Goal: Task Accomplishment & Management: Use online tool/utility

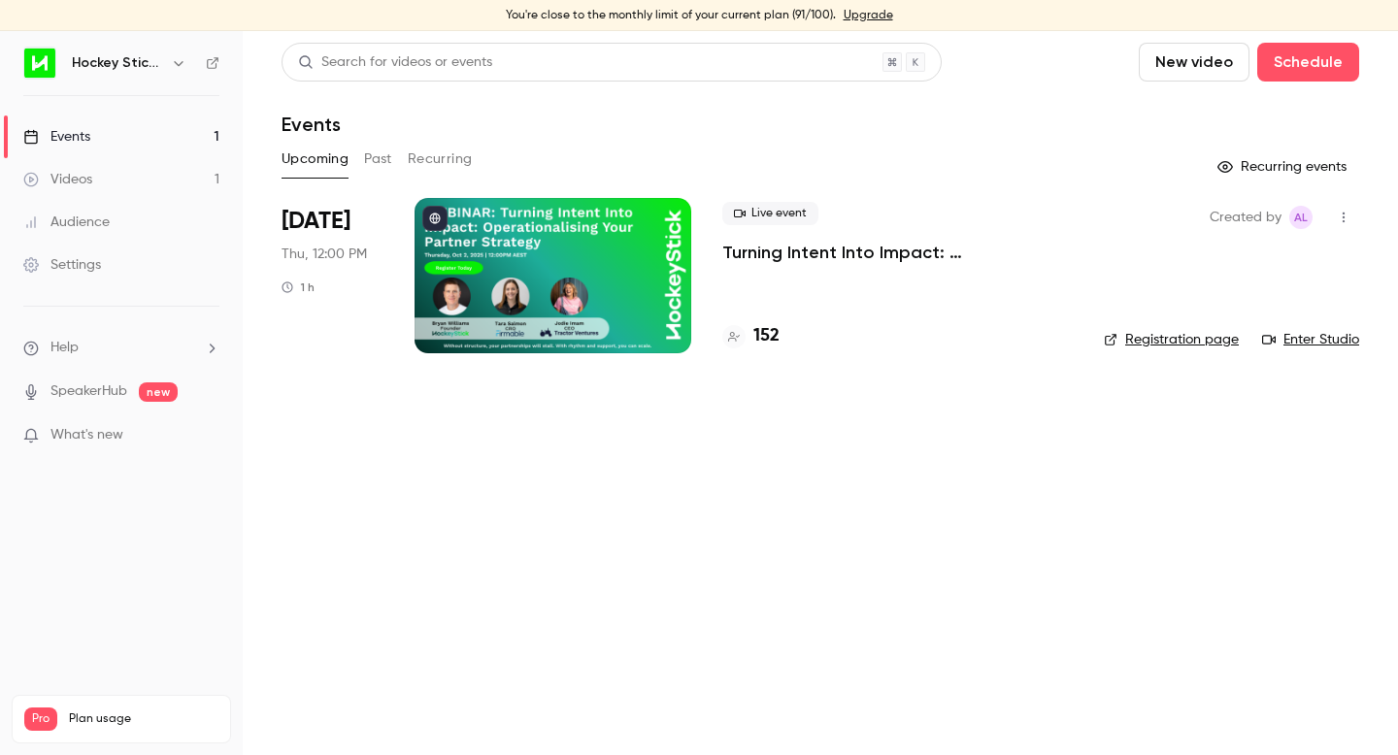
click at [793, 248] on p "Turning Intent Into Impact: Operationalising Your Partner Strategy" at bounding box center [897, 252] width 350 height 23
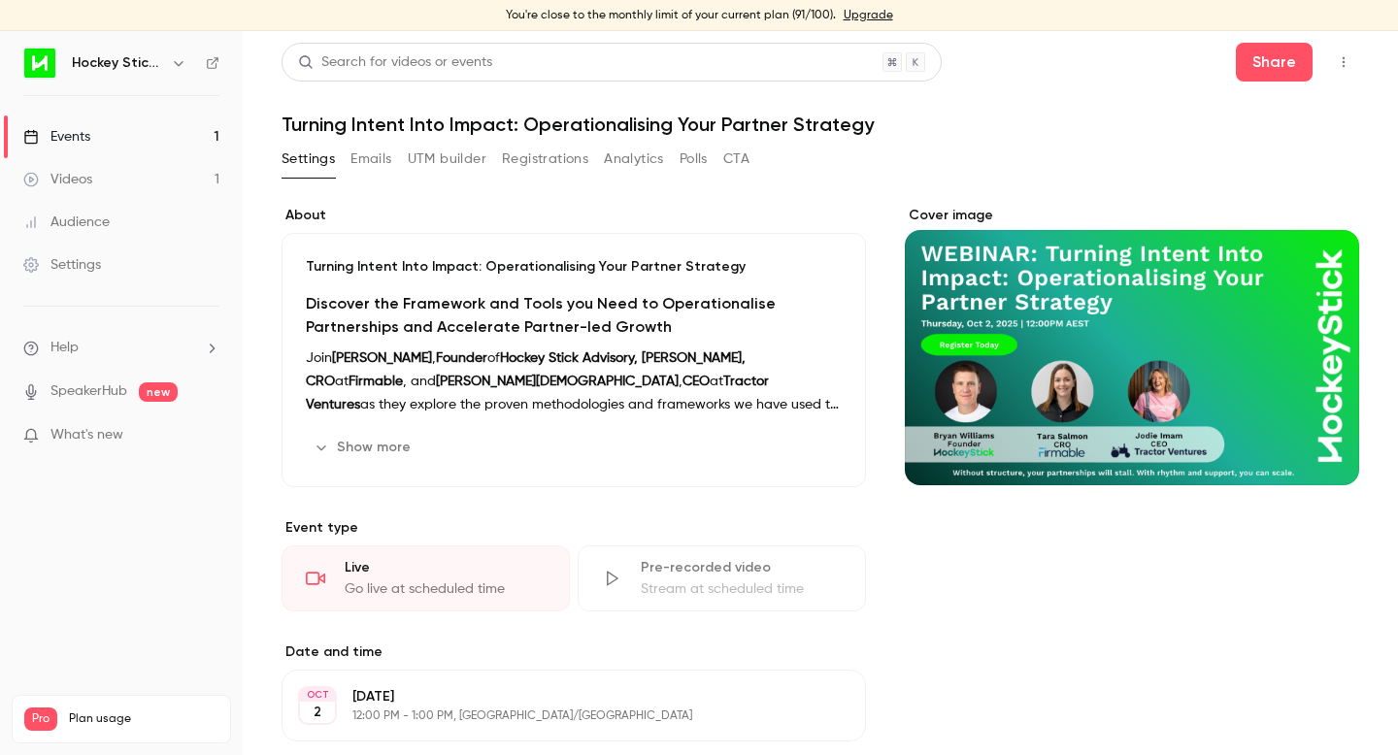
click at [539, 163] on button "Registrations" at bounding box center [545, 159] width 86 height 31
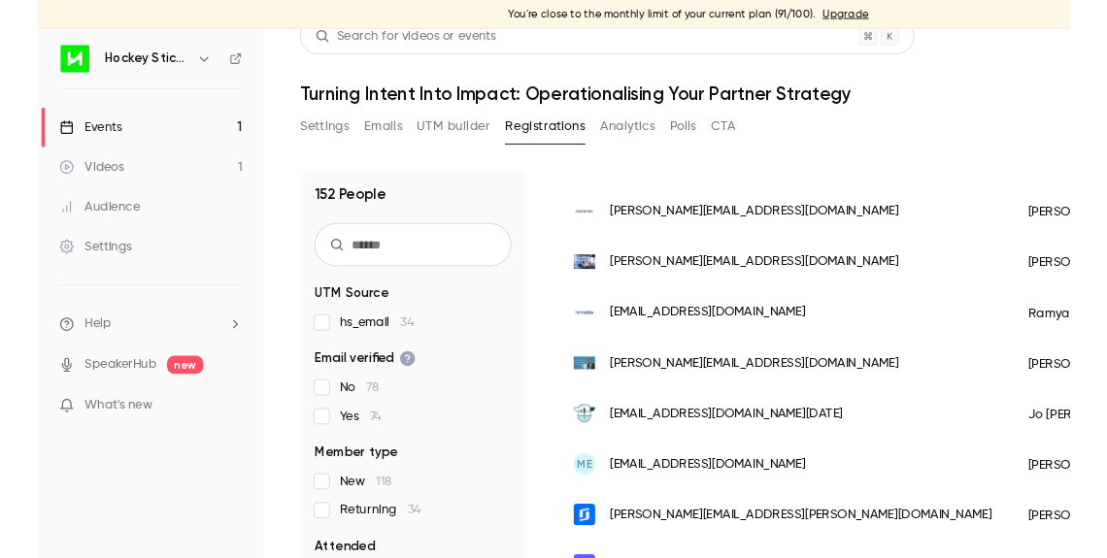
scroll to position [2362, 0]
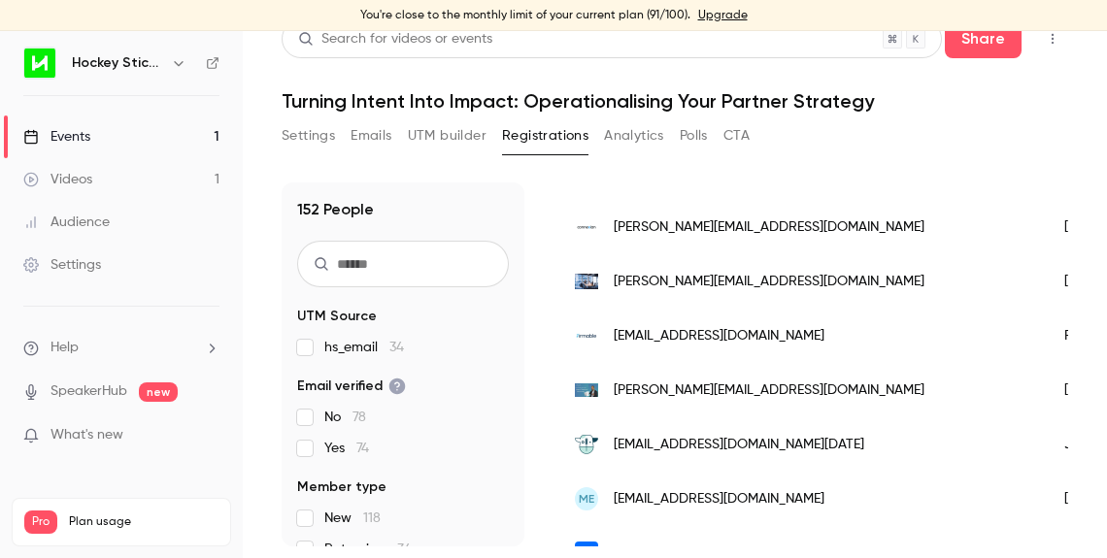
click at [629, 135] on button "Analytics" at bounding box center [634, 135] width 60 height 31
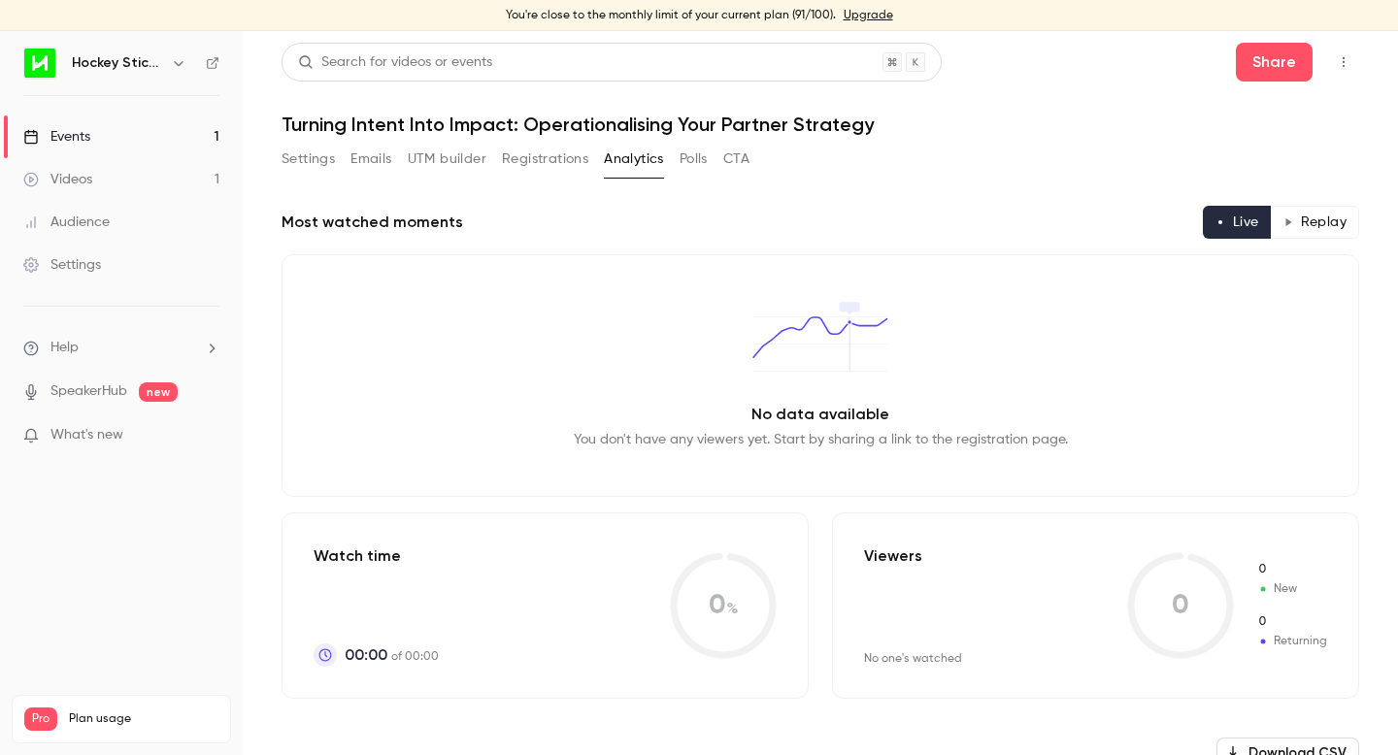
click at [81, 135] on div "Events" at bounding box center [56, 136] width 67 height 19
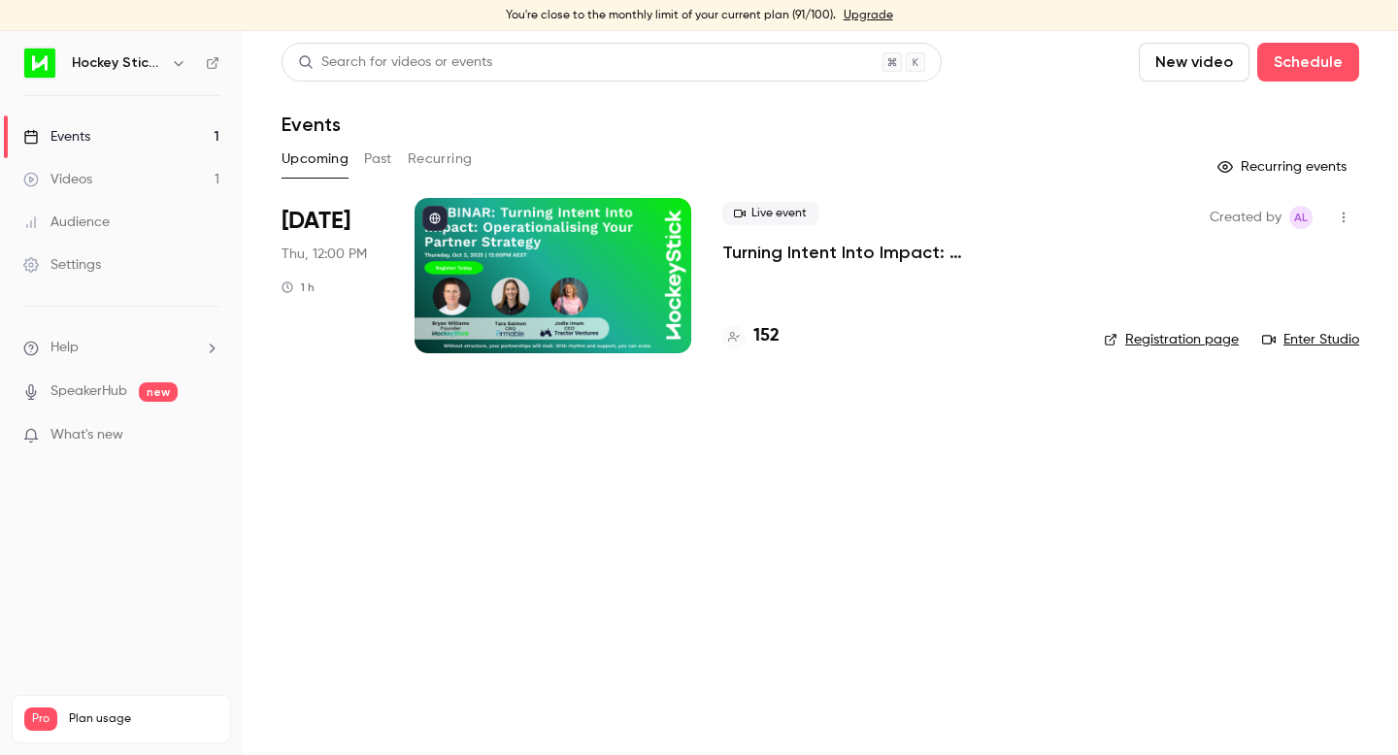
click at [1106, 341] on link "Enter Studio" at bounding box center [1310, 339] width 97 height 19
